Goal: Obtain resource: Download file/media

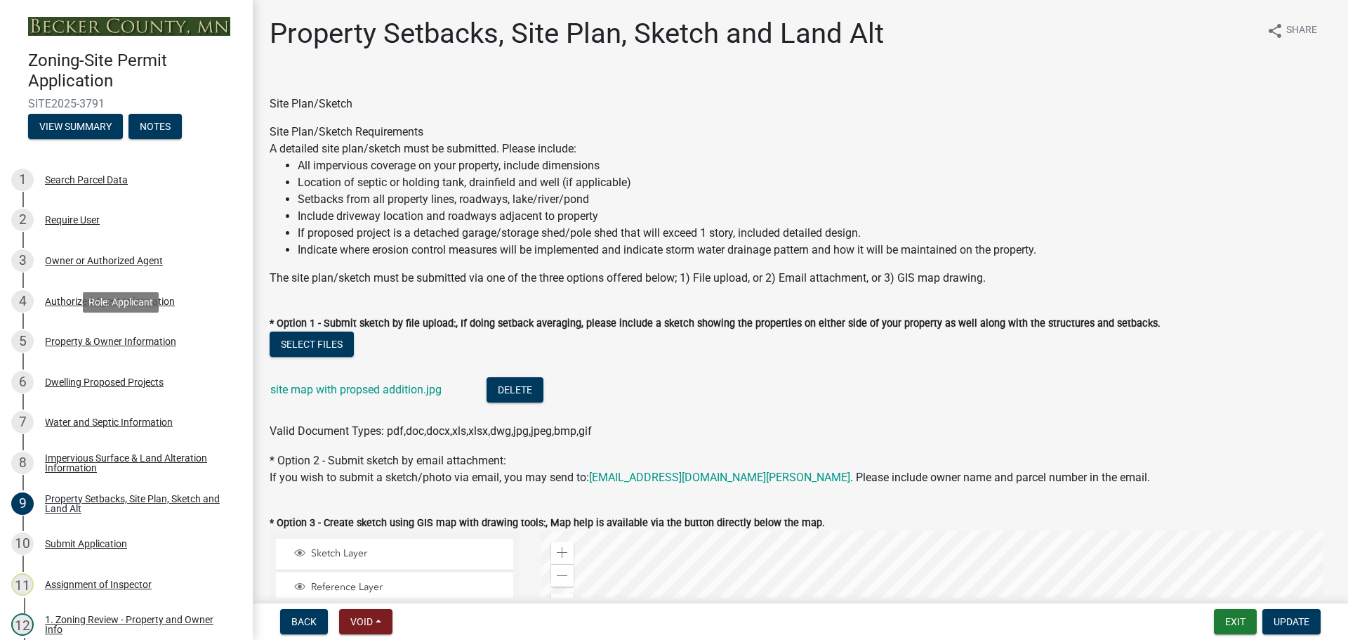
select select "bc359128-44fe-43a6-b559-d4174f4d38cf"
select select "21ad6277-98b1-42a5-ae8b-b25d8bb198a3"
select select "b56a4575-9846-47cf-8067-c59a4853da22"
select select "b9185151-7fec-488a-a719-f11a93338dbd"
select select "e8ab2dc3-aa3f-46f3-9b4a-37eb25ad84af"
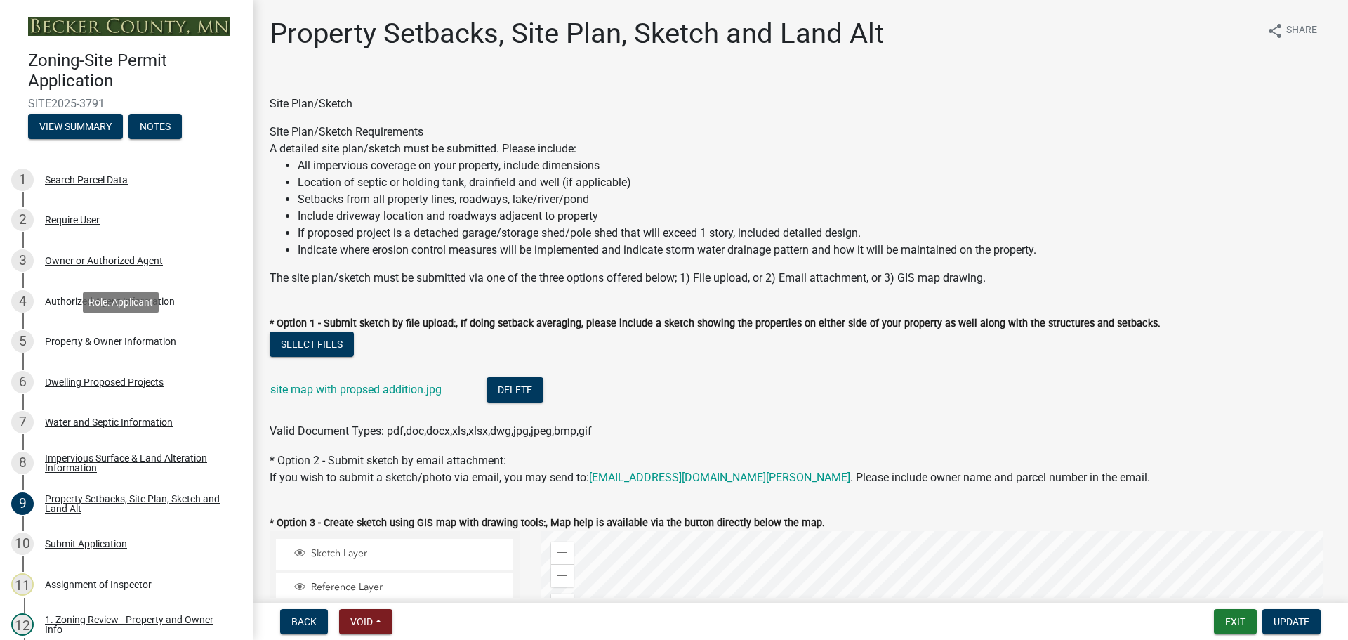
select select "27b2a8b4-abf6-463e-8c0c-7c5d2b4fe26f"
select select "5ad4ab64-b44e-481c-9000-9e5907aa74e1"
select select "e019de12-4845-45f2-ad10-5fb76eee0e55"
select select "c8b8ea71-7088-4e87-a493-7bc88cc2835b"
select select "1418c7e3-4054-4b00-84b5-d09b9560f30a"
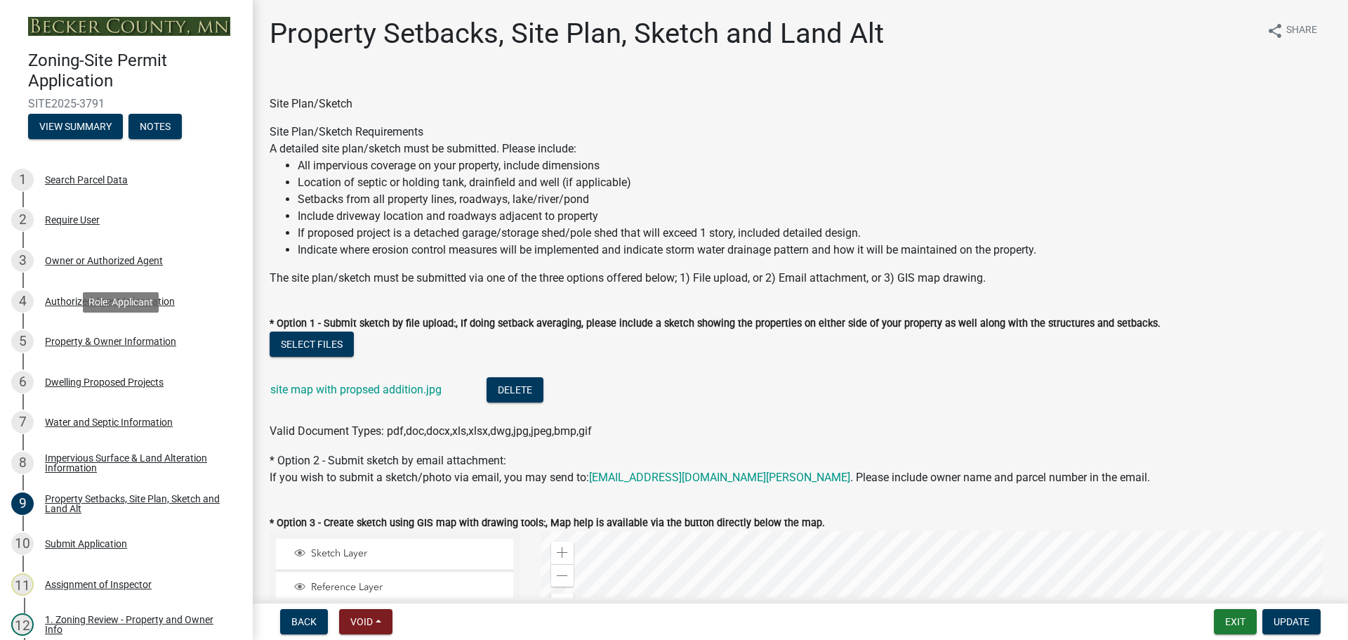
select select "19d13e65-c93d-443e-910a-7a17299544cc"
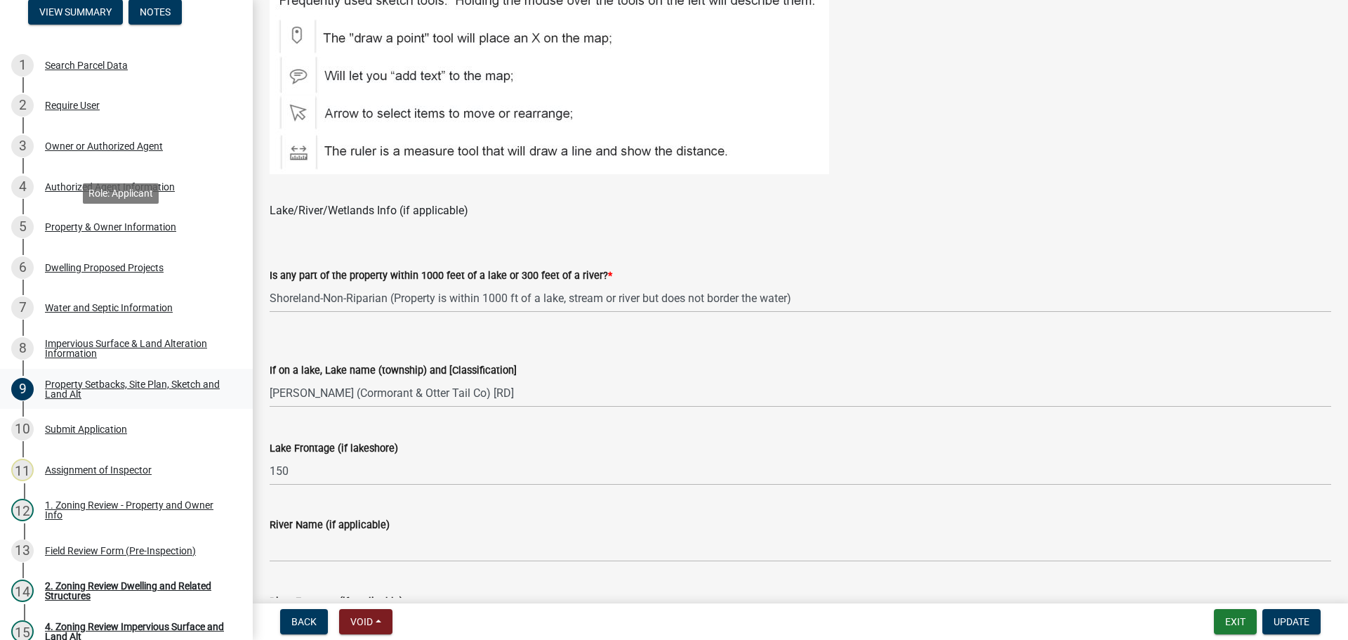
scroll to position [281, 0]
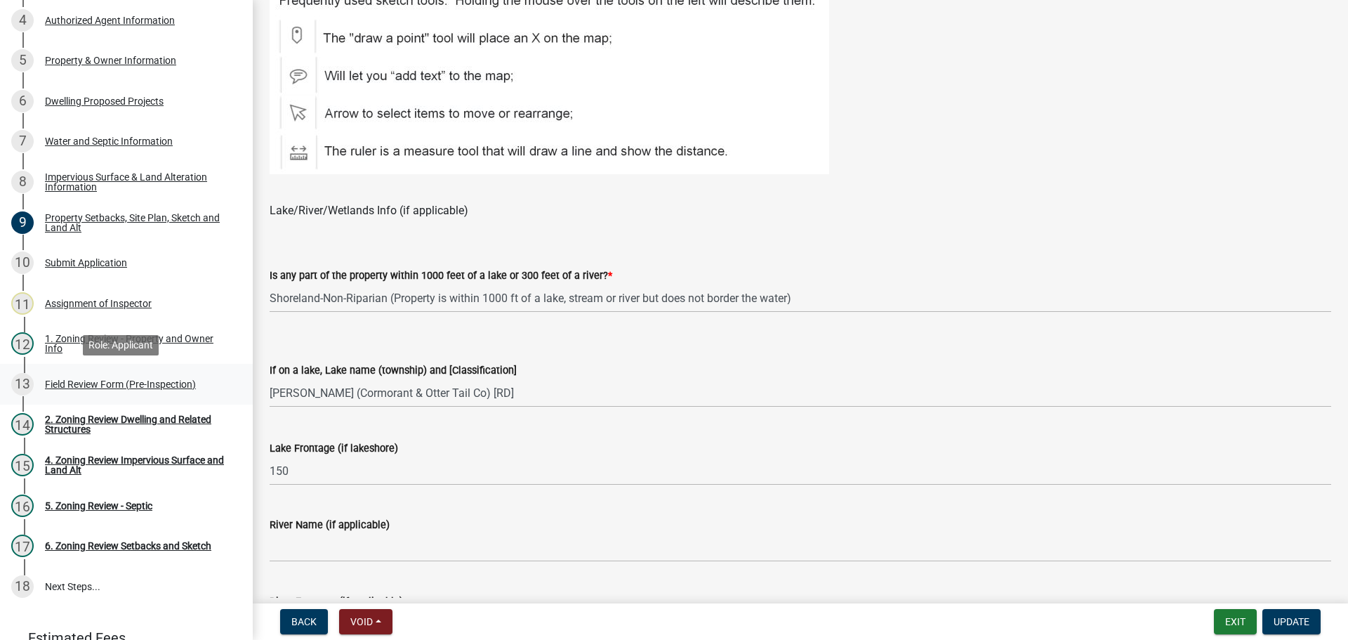
click at [98, 380] on div "Field Review Form (Pre-Inspection)" at bounding box center [120, 384] width 151 height 10
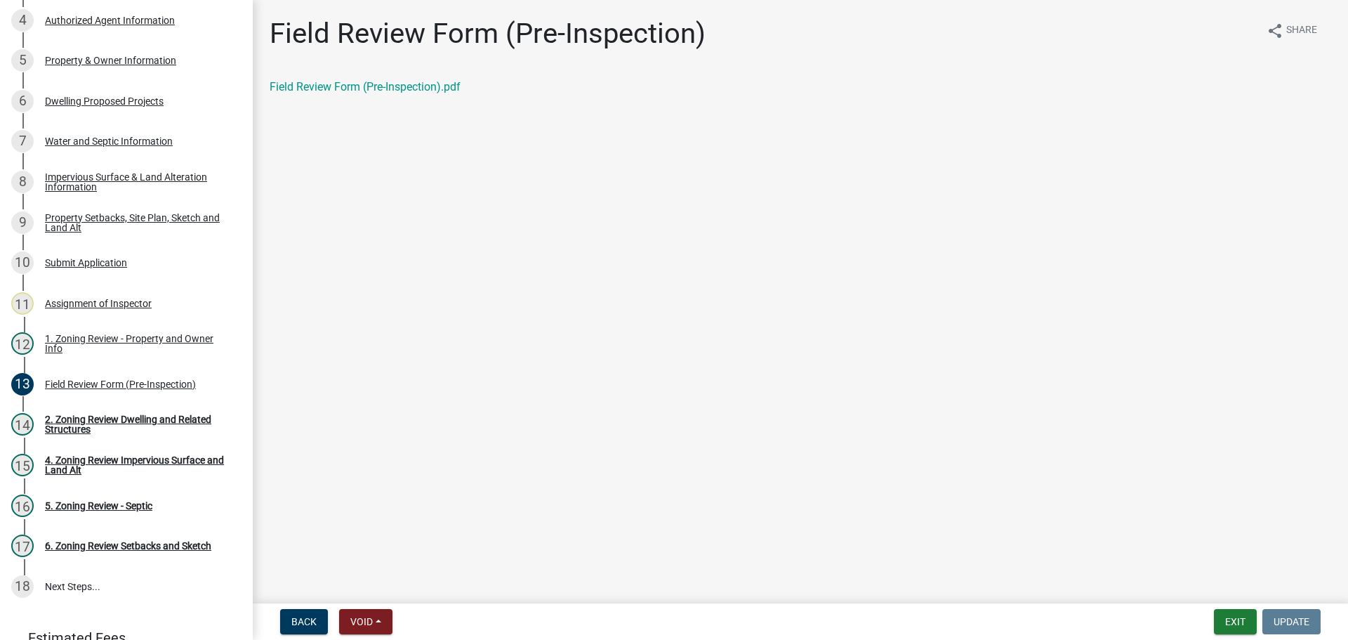
click at [396, 93] on div "Field Review Form (Pre-Inspection).pdf" at bounding box center [800, 87] width 1061 height 17
click at [397, 87] on link "Field Review Form (Pre-Inspection).pdf" at bounding box center [365, 86] width 191 height 13
